Goal: Task Accomplishment & Management: Manage account settings

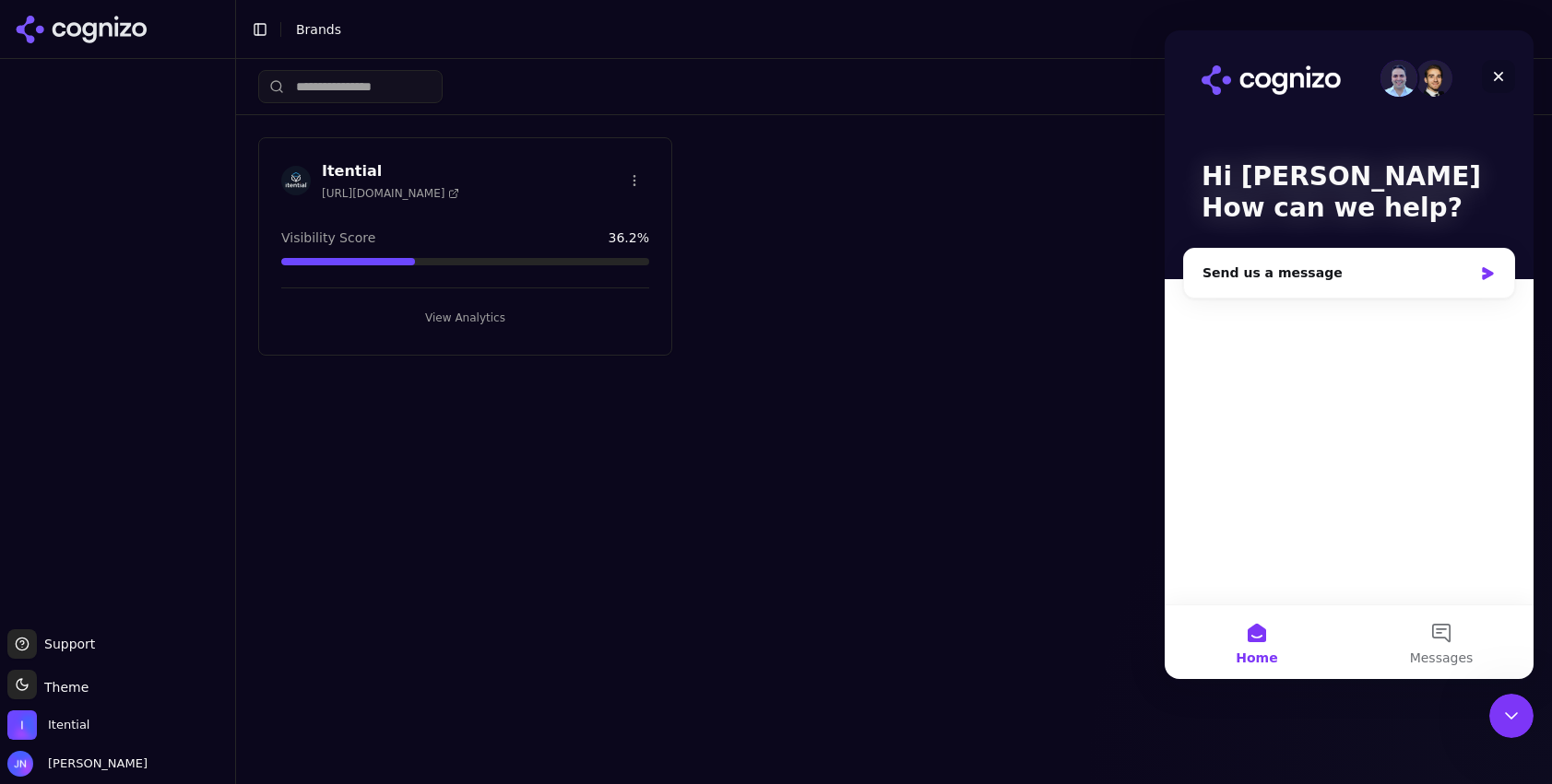
click at [1500, 78] on icon "Close" at bounding box center [1498, 77] width 10 height 10
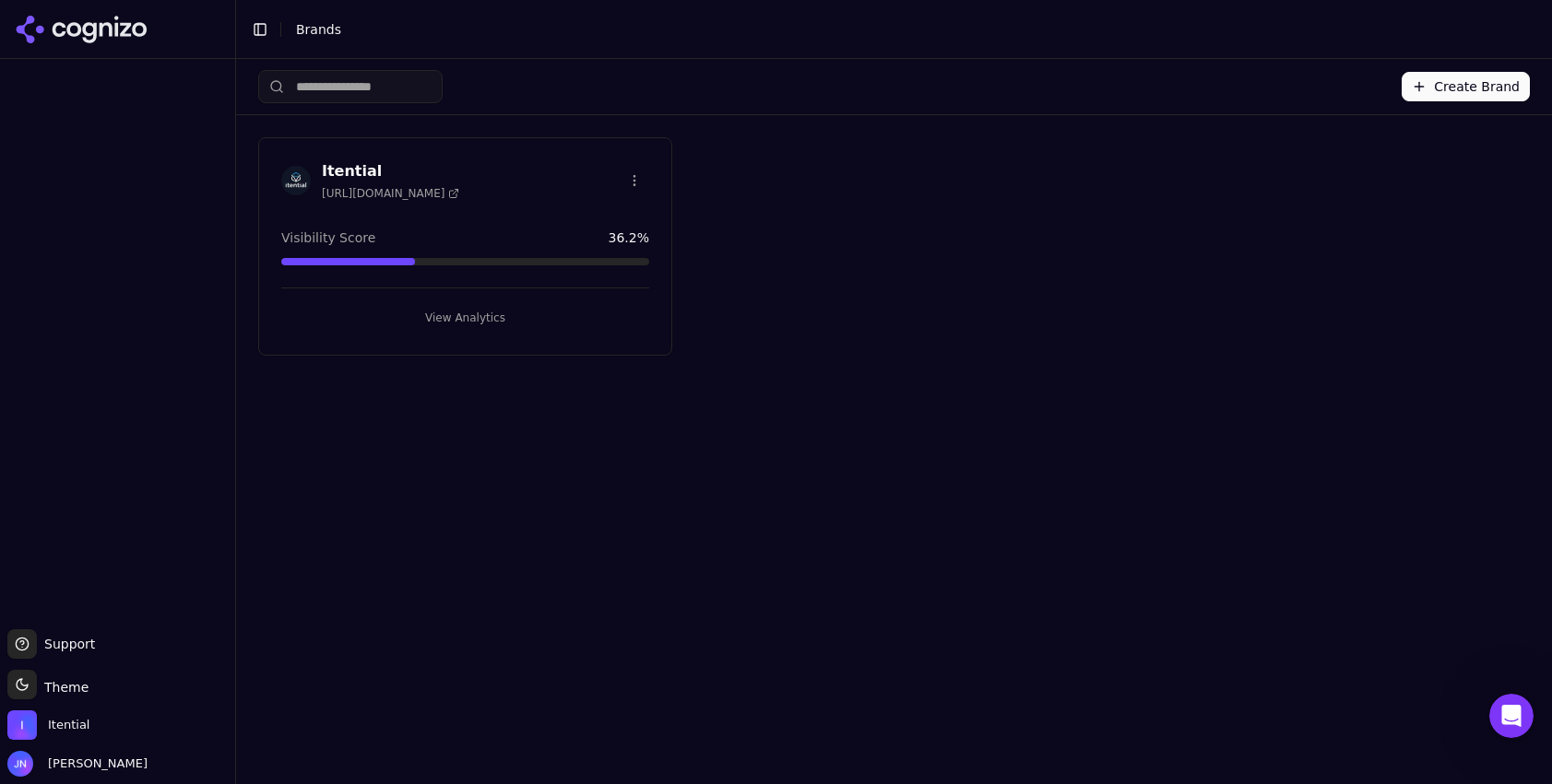
click at [995, 369] on div "Create Brand Itential [URL][DOMAIN_NAME] Visibility Score 36.2 % View Analytics" at bounding box center [893, 421] width 1315 height 725
click at [340, 171] on h3 "Itential" at bounding box center [391, 171] width 137 height 22
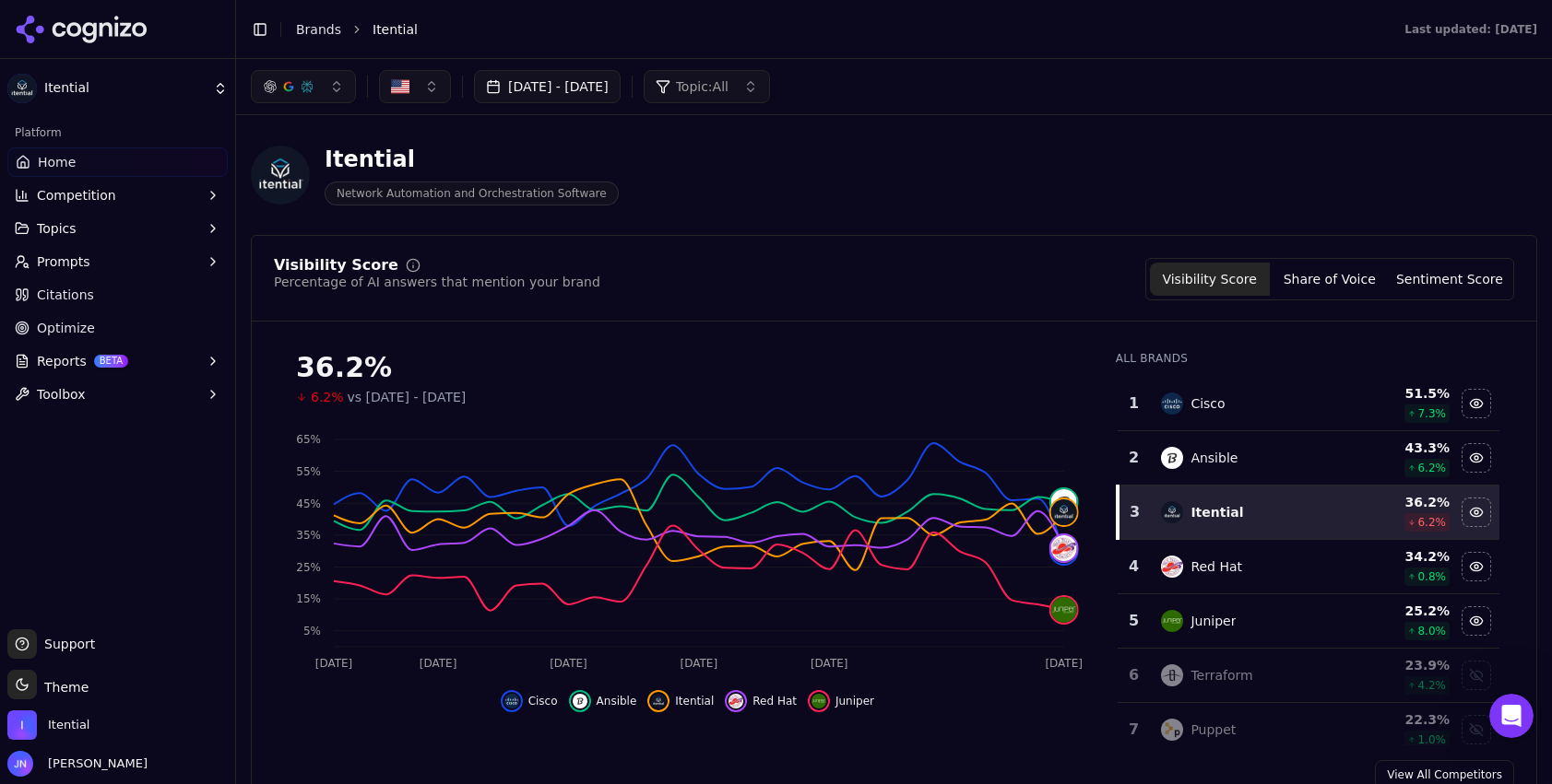
click at [98, 748] on ul "Support Support Toggle theme Theme Itential [PERSON_NAME]" at bounding box center [117, 703] width 221 height 147
click at [95, 752] on span "[PERSON_NAME]" at bounding box center [77, 764] width 140 height 26
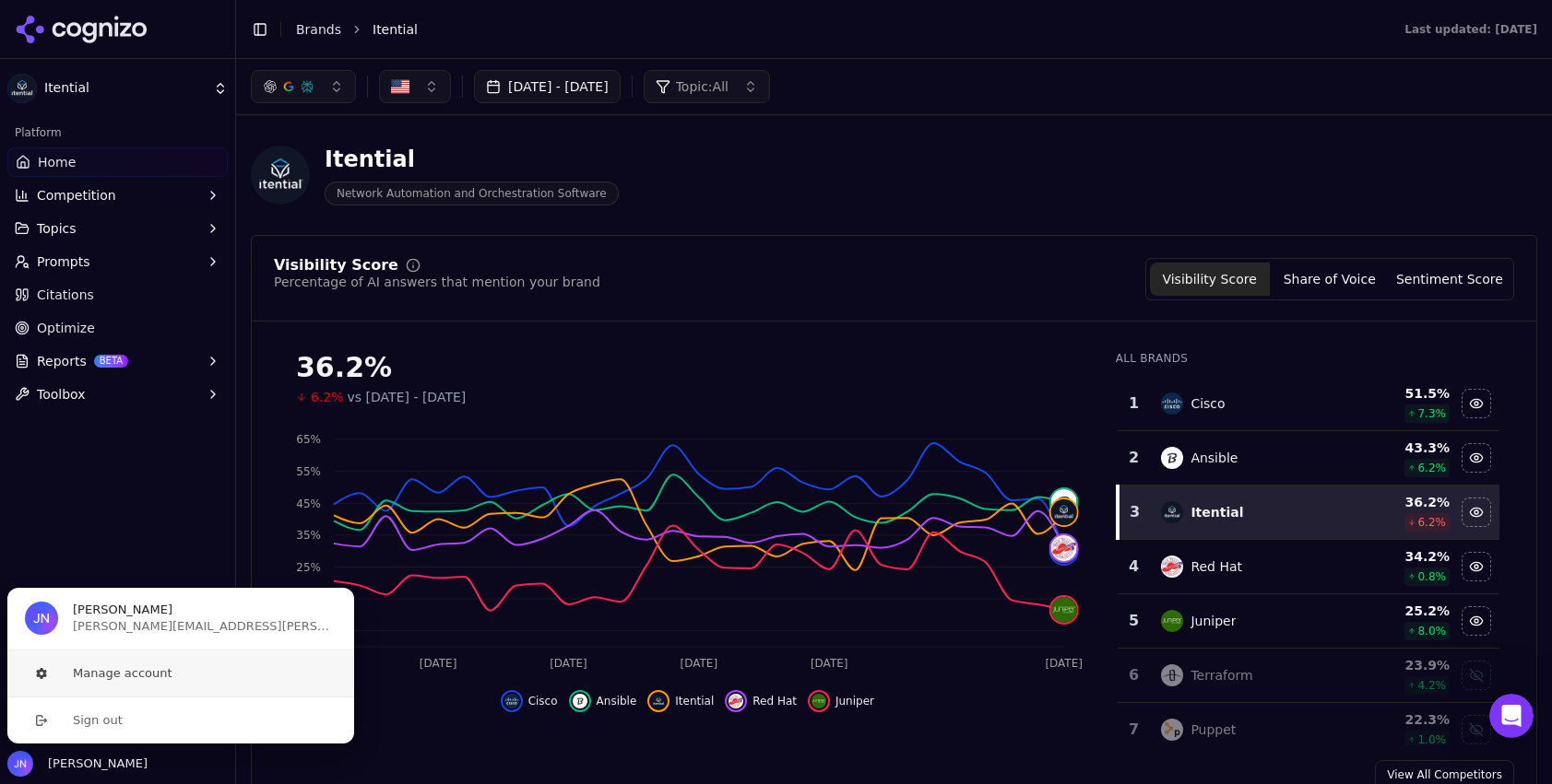
click at [98, 665] on button "Manage account" at bounding box center [180, 674] width 349 height 46
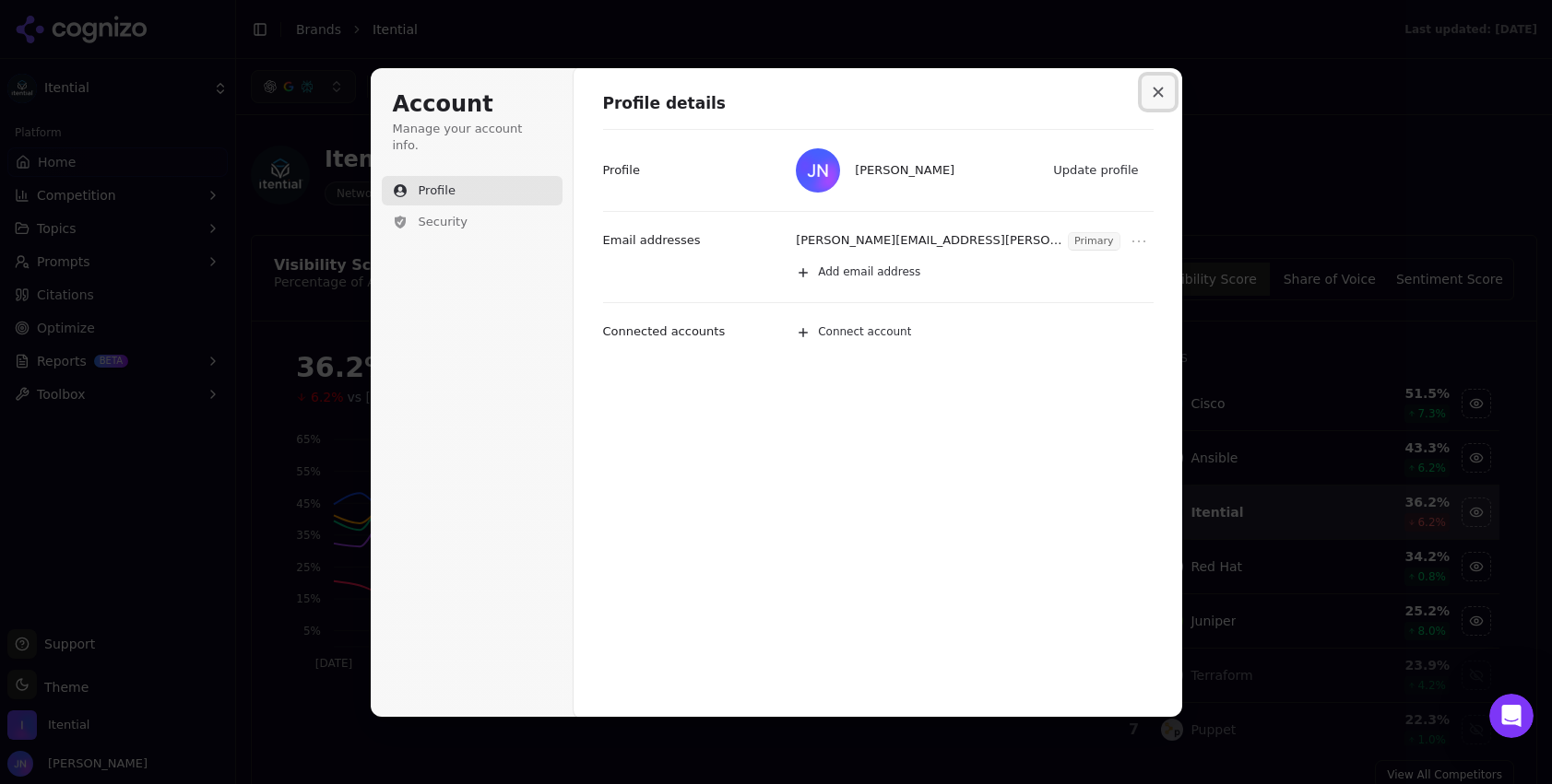
click at [1160, 96] on icon "Close modal" at bounding box center [1157, 91] width 11 height 11
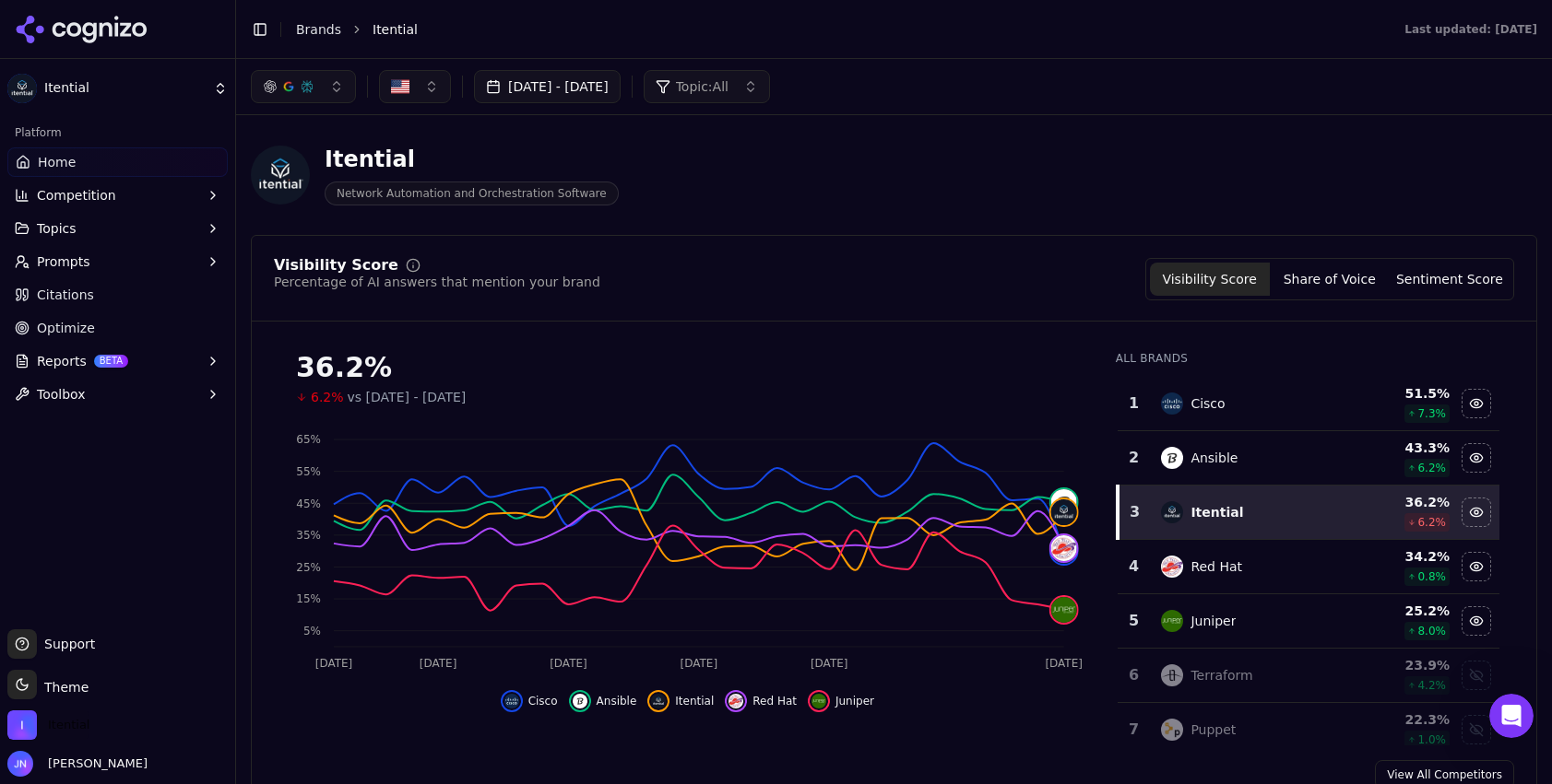
click at [70, 728] on span "Itential" at bounding box center [69, 724] width 42 height 17
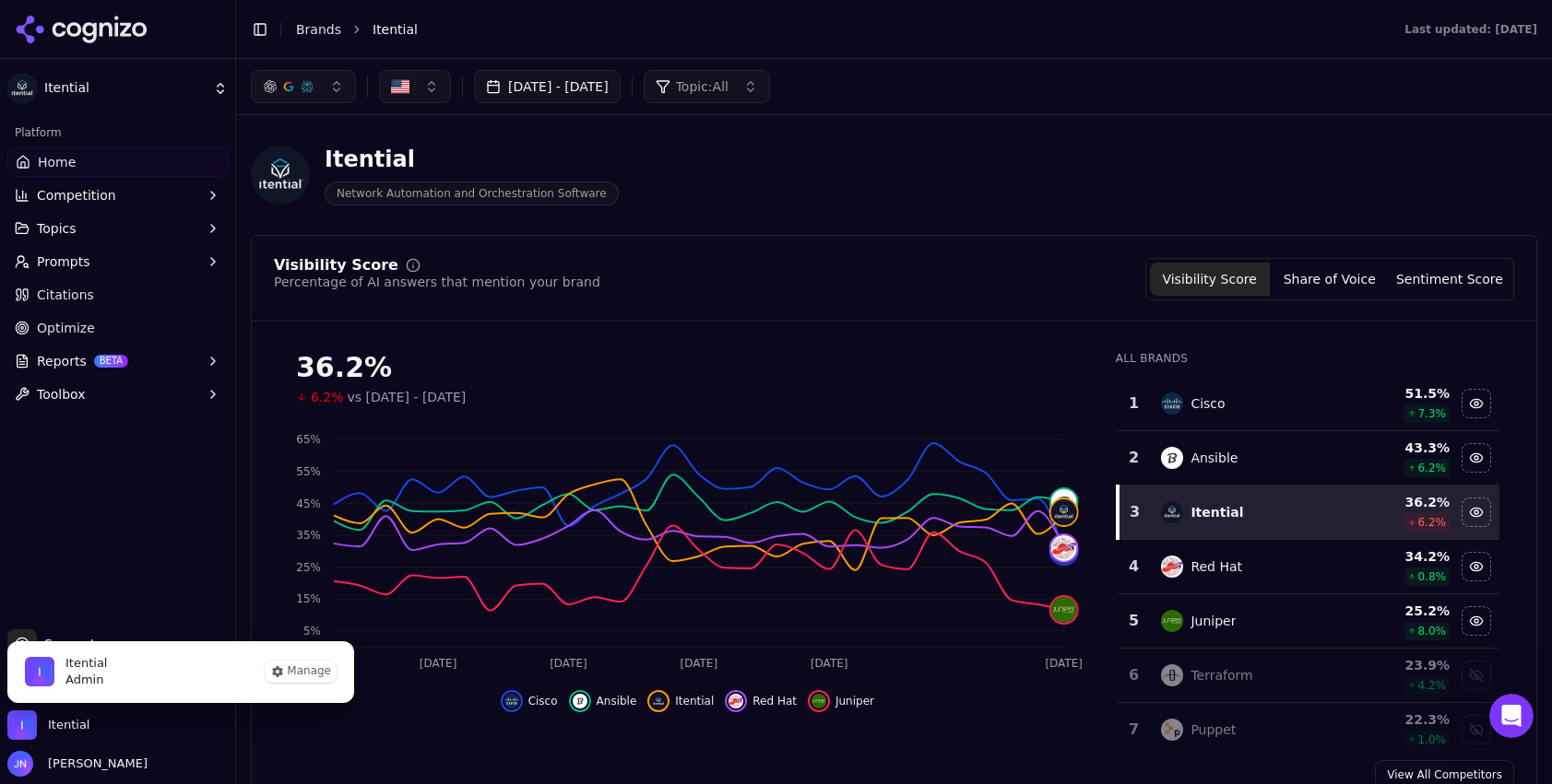
click at [301, 658] on div "Itential Admin Manage" at bounding box center [180, 671] width 349 height 63
click at [298, 672] on button "Manage" at bounding box center [300, 672] width 72 height 22
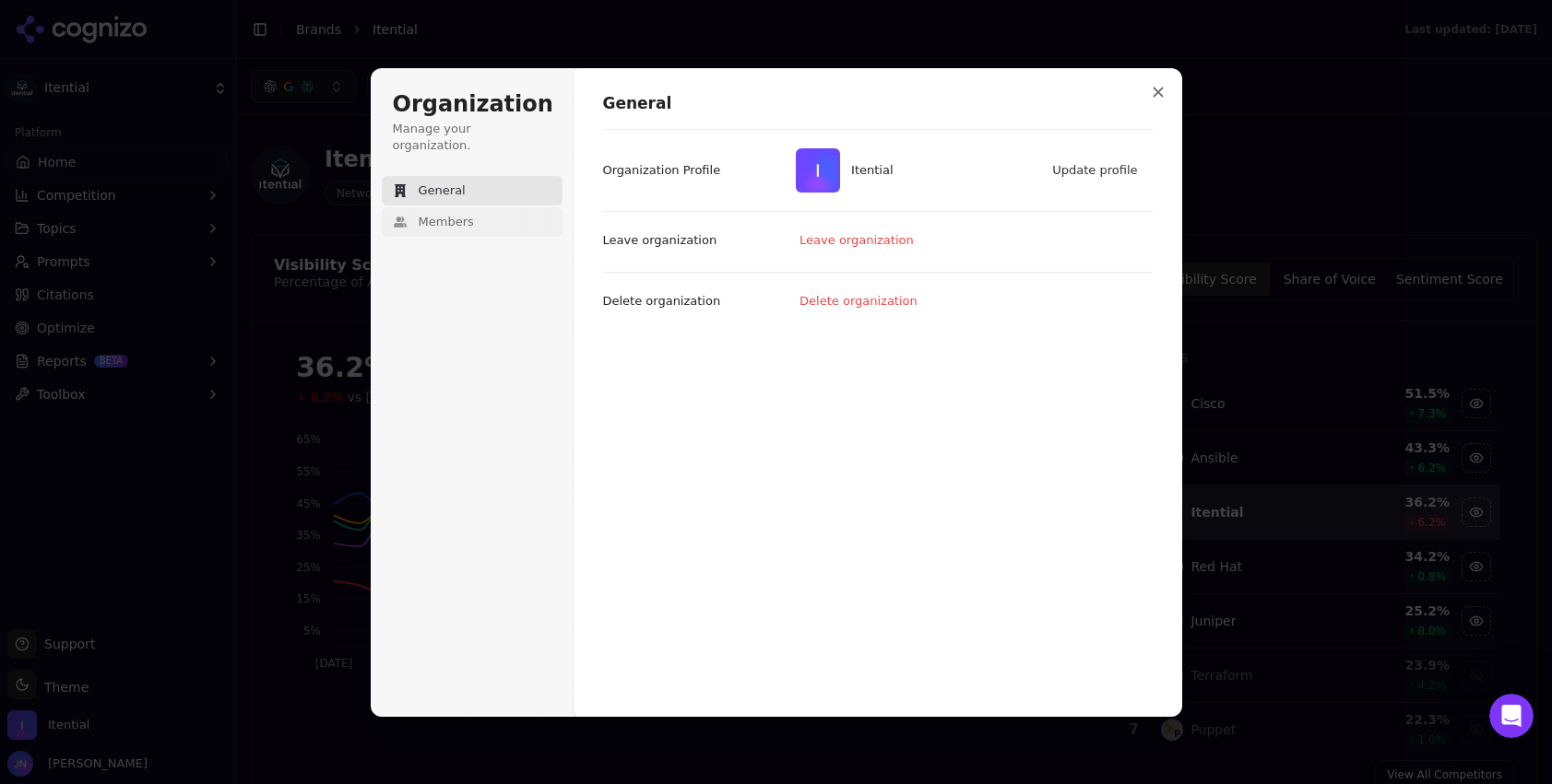
click at [475, 212] on button "Members" at bounding box center [472, 223] width 181 height 30
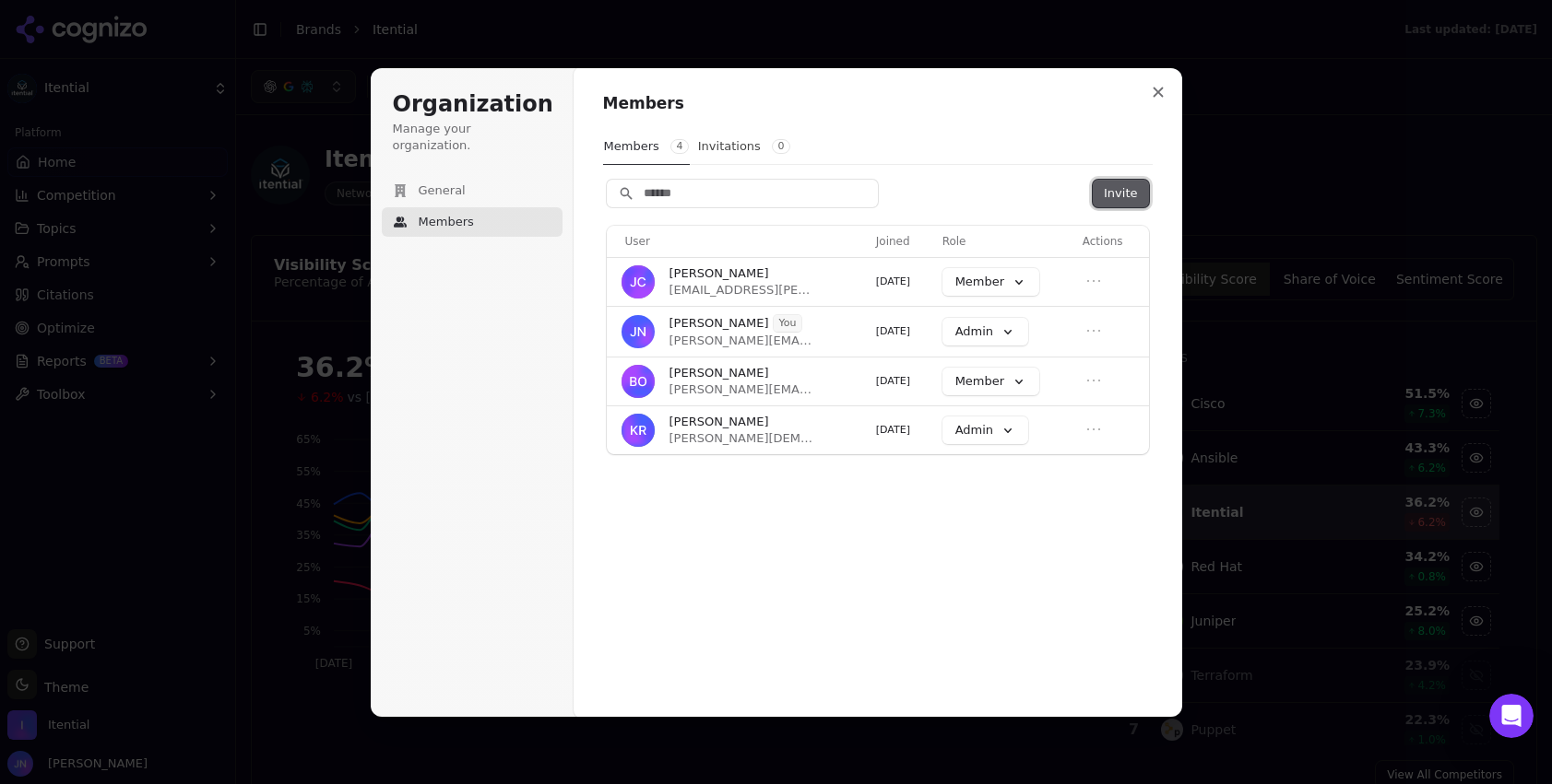
click at [1140, 194] on button "Invite" at bounding box center [1121, 194] width 56 height 28
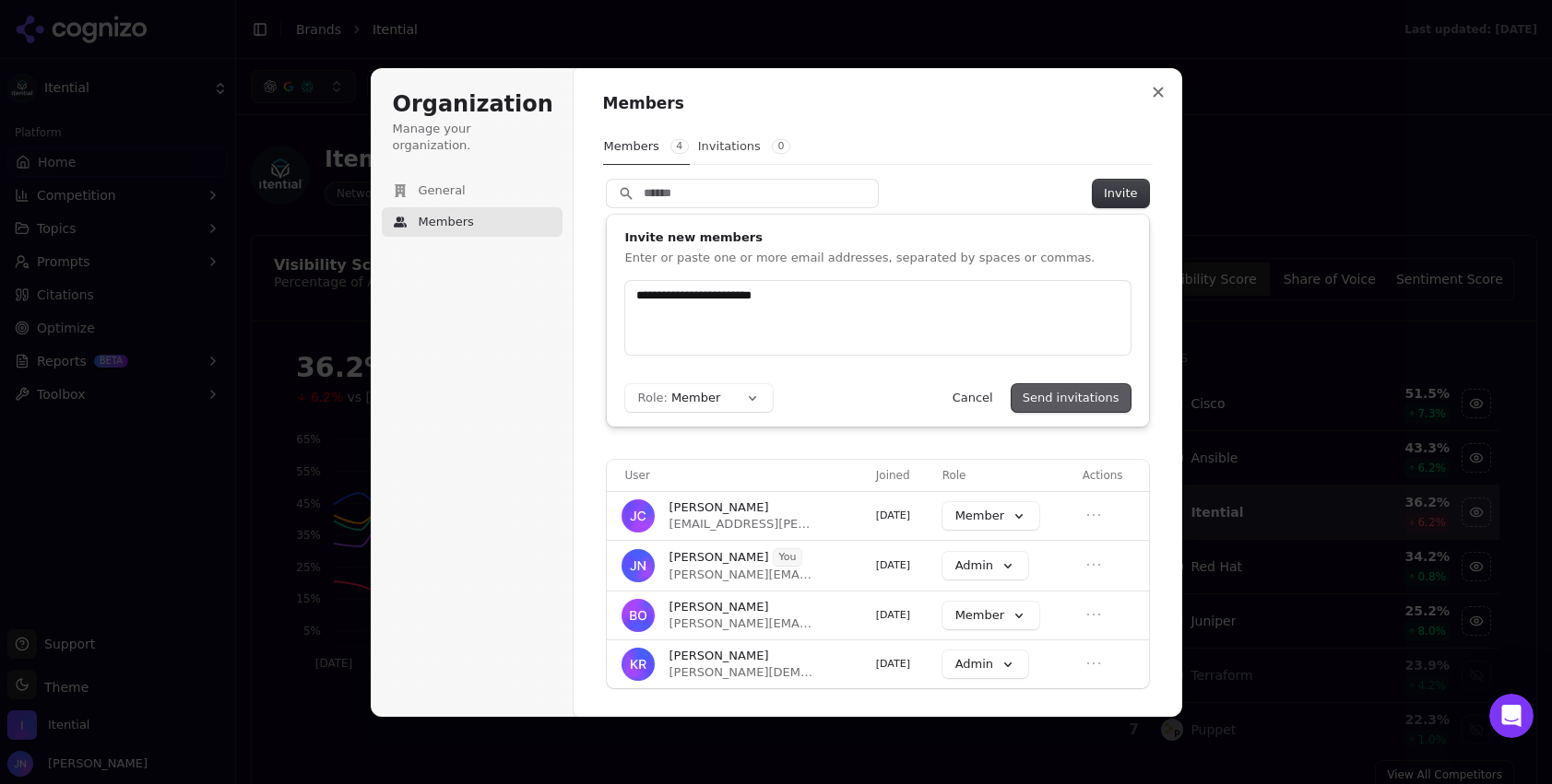
type input "**********"
click at [1084, 389] on button "Send invitations" at bounding box center [1071, 398] width 119 height 28
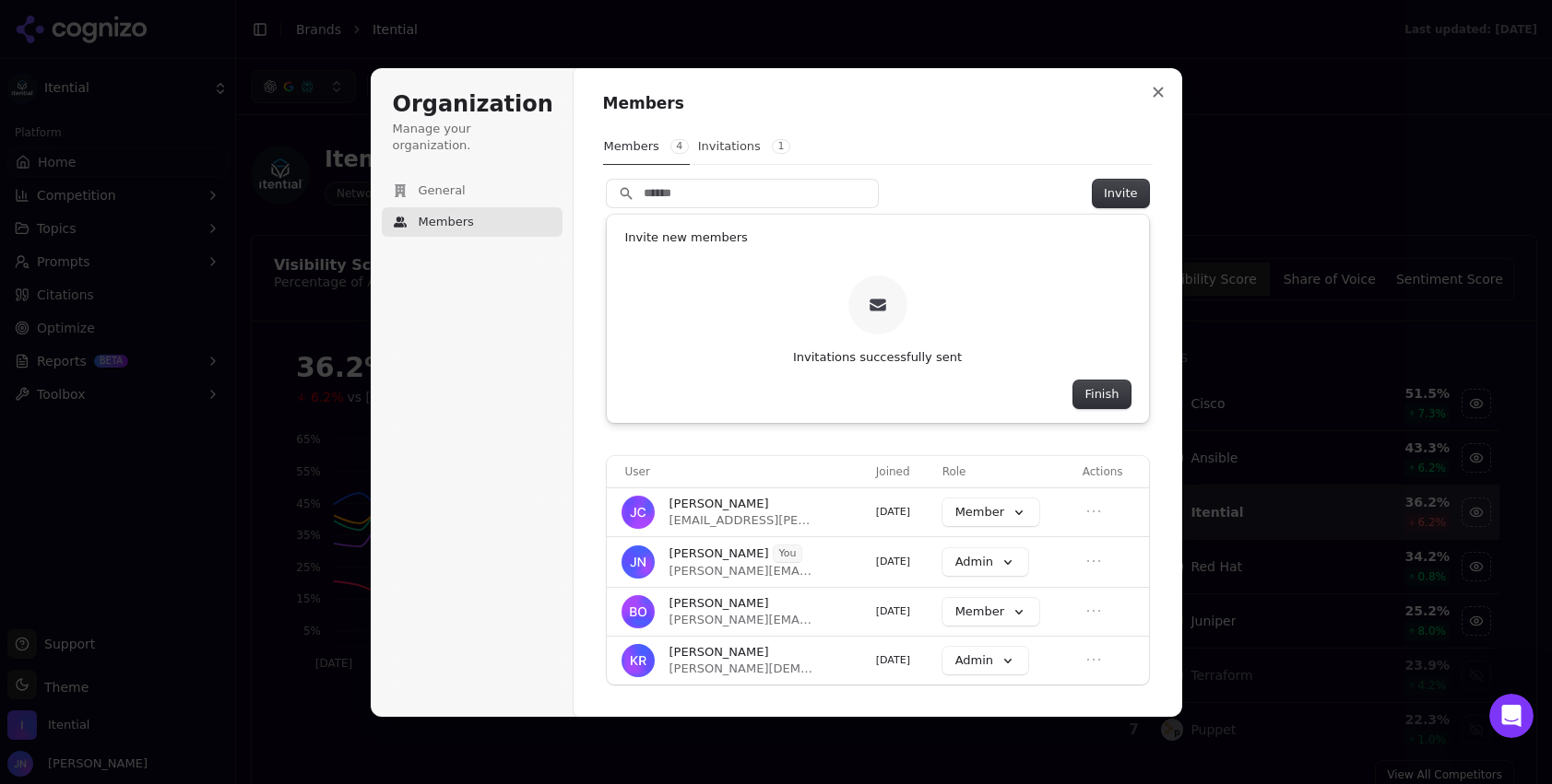
click at [1084, 389] on button "Finish" at bounding box center [1101, 394] width 57 height 28
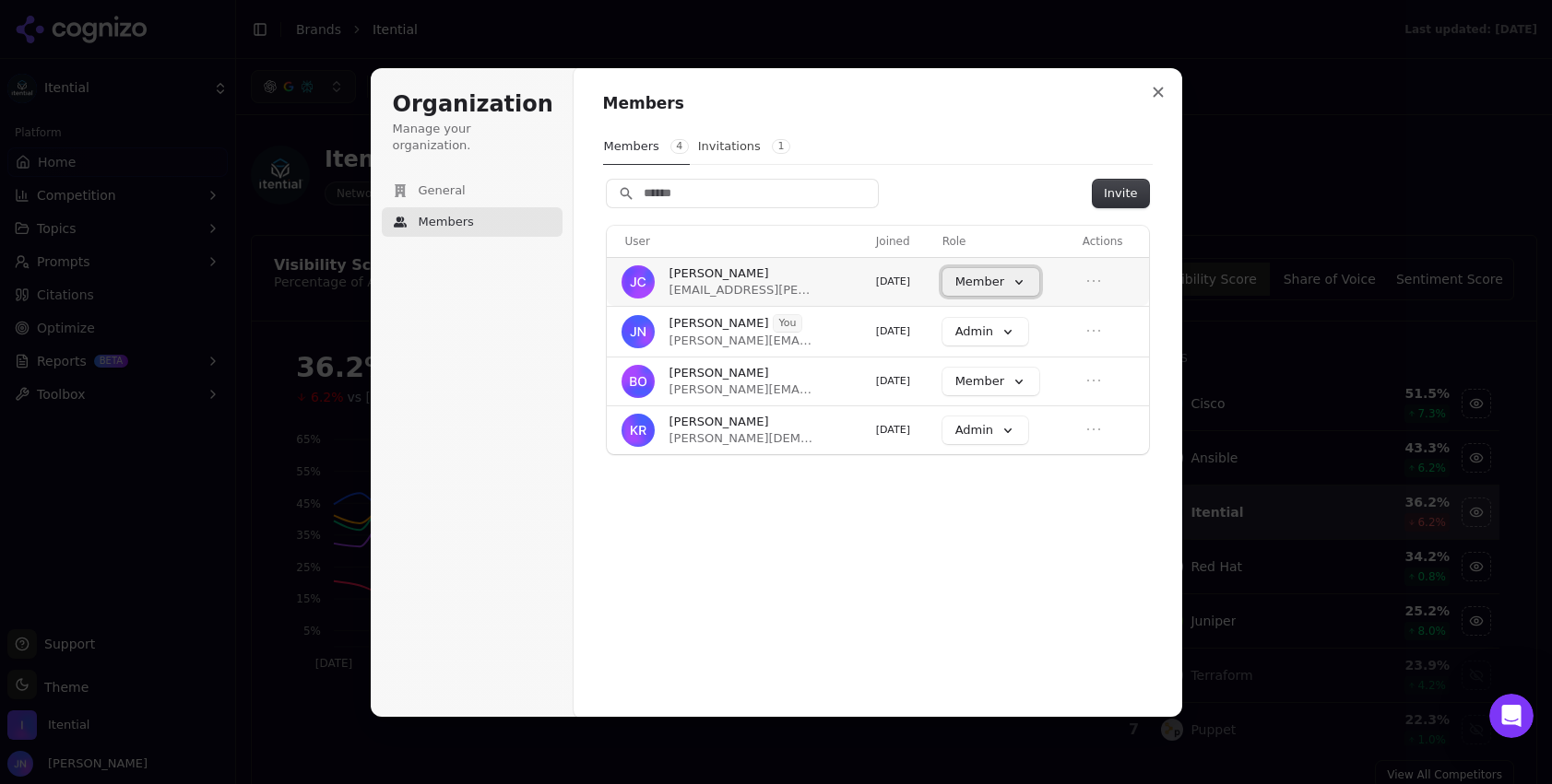
click at [1022, 283] on button "Member" at bounding box center [990, 282] width 96 height 28
click at [1071, 282] on td "Member" at bounding box center [1004, 281] width 140 height 49
click at [1099, 279] on icon "Open menu" at bounding box center [1093, 281] width 19 height 19
click at [1068, 310] on button "Remove member" at bounding box center [1050, 313] width 125 height 24
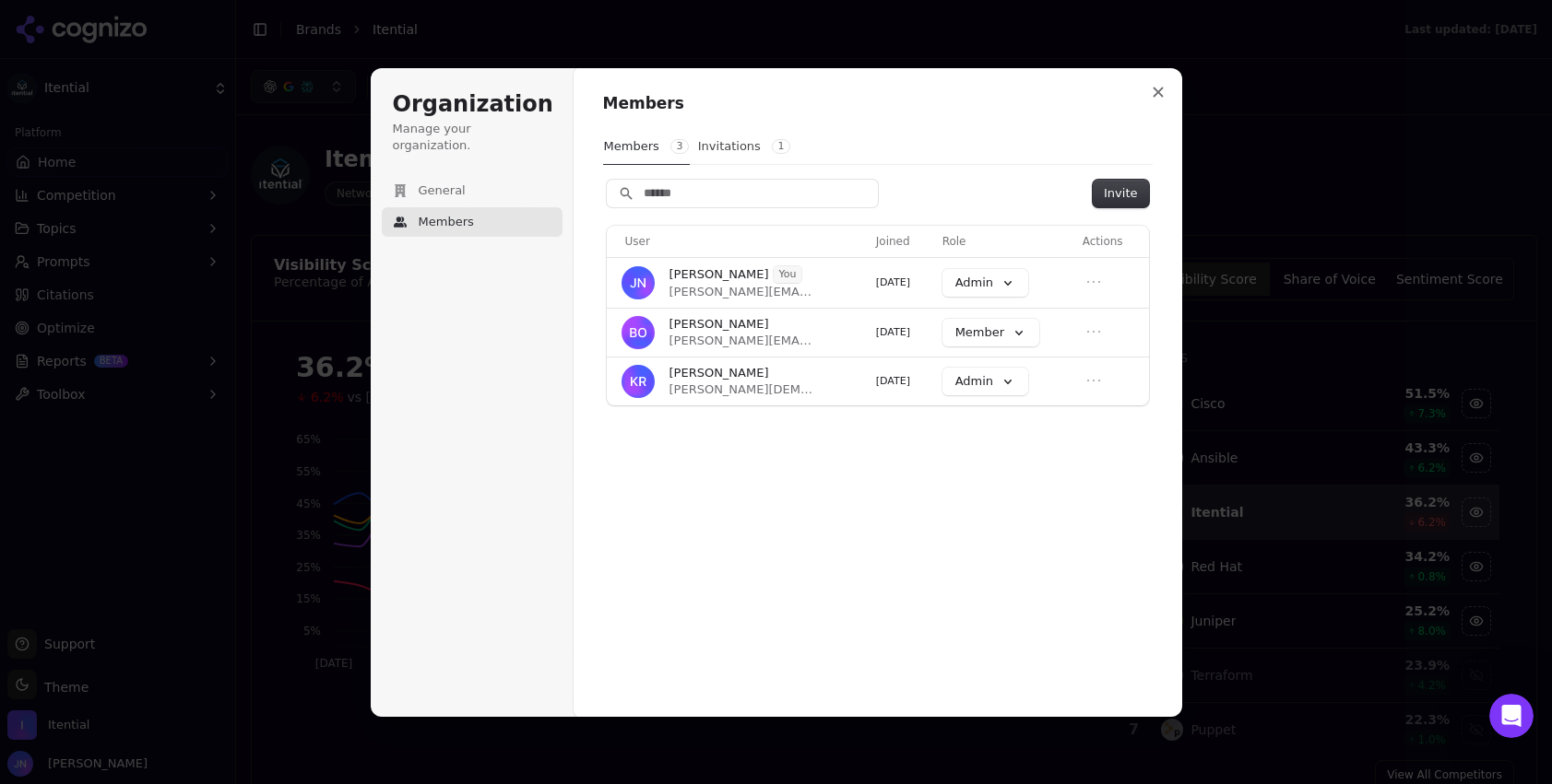
click at [829, 501] on div "Members Members 3 Invitations 1 Invite User Joined Role Actions [PERSON_NAME] Y…" at bounding box center [878, 392] width 608 height 651
